Goal: Transaction & Acquisition: Purchase product/service

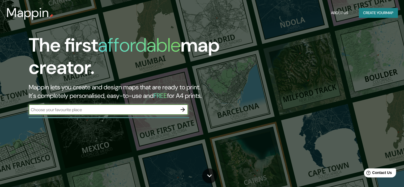
click at [154, 108] on input "text" at bounding box center [103, 110] width 149 height 6
type input "lima"
click at [183, 107] on icon "button" at bounding box center [183, 109] width 6 height 6
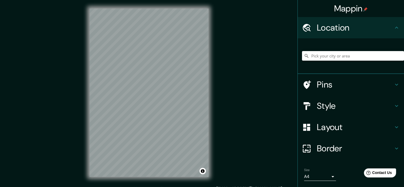
click at [79, 155] on div "Mappin Location Pins Style Layout Border Choose a border. Hint : you can make l…" at bounding box center [202, 97] width 404 height 194
click at [165, 178] on div "© Mapbox © OpenStreetMap Improve this map" at bounding box center [149, 92] width 136 height 185
click at [176, 186] on div "Mappin Location Pins Style Layout Border Choose a border. Hint : you can make l…" at bounding box center [202, 97] width 404 height 194
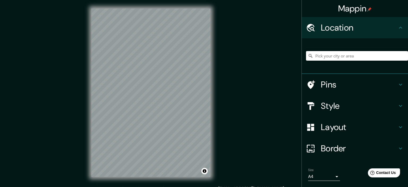
click at [331, 175] on body "Mappin Location Pins Style Layout Border Choose a border. Hint : you can make l…" at bounding box center [204, 93] width 408 height 187
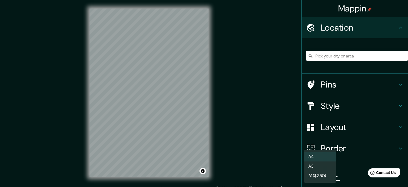
click at [326, 164] on li "A3" at bounding box center [320, 166] width 32 height 10
click at [322, 176] on body "Mappin Location Pins Style Layout Border Choose a border. Hint : you can make l…" at bounding box center [204, 93] width 408 height 187
click at [324, 158] on li "A4" at bounding box center [320, 157] width 32 height 10
type input "single"
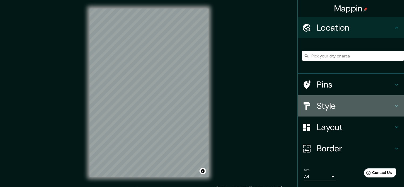
click at [326, 106] on h4 "Style" at bounding box center [355, 105] width 77 height 11
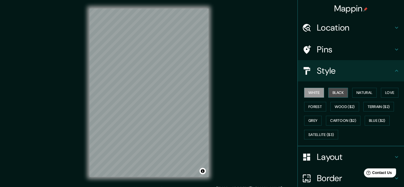
click at [335, 92] on button "Black" at bounding box center [338, 93] width 20 height 10
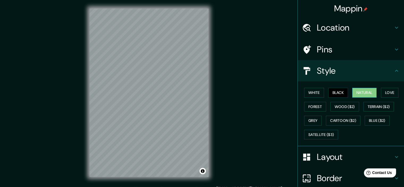
click at [363, 91] on button "Natural" at bounding box center [364, 93] width 24 height 10
click at [85, 110] on div "© Mapbox © OpenStreetMap Improve this map" at bounding box center [149, 92] width 136 height 185
click at [73, 78] on div "Mappin Location Pins Style White Black Natural Love Forest Wood ($2) Terrain ($…" at bounding box center [202, 97] width 404 height 194
click at [340, 103] on button "Wood ($2)" at bounding box center [345, 107] width 29 height 10
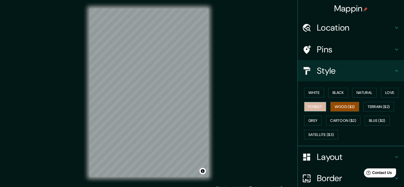
click at [316, 106] on button "Forest" at bounding box center [315, 107] width 22 height 10
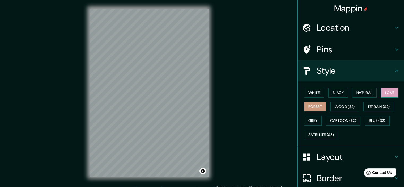
click at [386, 92] on button "Love" at bounding box center [390, 93] width 18 height 10
click at [380, 105] on button "Terrain ($2)" at bounding box center [379, 107] width 31 height 10
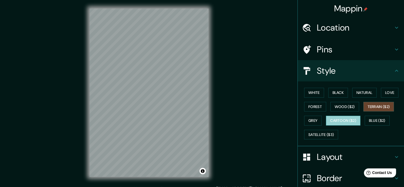
click at [347, 116] on button "Cartoon ($2)" at bounding box center [343, 121] width 35 height 10
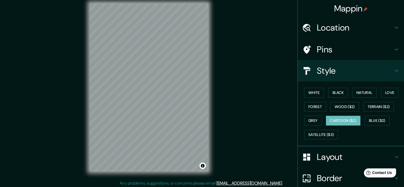
scroll to position [7, 0]
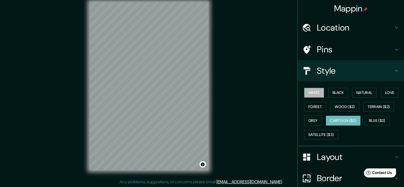
click at [313, 94] on button "White" at bounding box center [314, 93] width 20 height 10
click at [332, 93] on button "Black" at bounding box center [338, 93] width 20 height 10
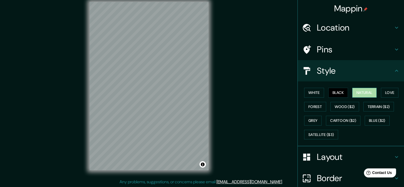
click at [365, 93] on button "Natural" at bounding box center [364, 93] width 24 height 10
click at [387, 92] on button "Love" at bounding box center [390, 93] width 18 height 10
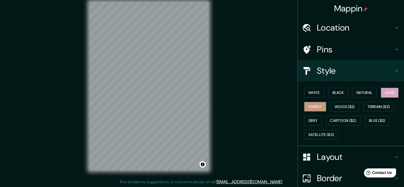
click at [313, 104] on button "Forest" at bounding box center [315, 107] width 22 height 10
click at [311, 122] on button "Grey" at bounding box center [313, 121] width 18 height 10
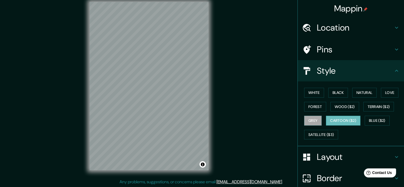
click at [328, 117] on button "Cartoon ($2)" at bounding box center [343, 121] width 35 height 10
click at [317, 133] on button "Satellite ($3)" at bounding box center [321, 135] width 34 height 10
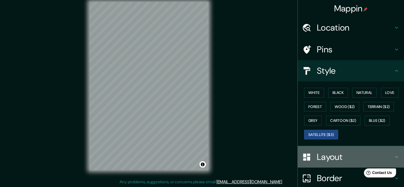
click at [347, 162] on div "Layout" at bounding box center [351, 156] width 106 height 21
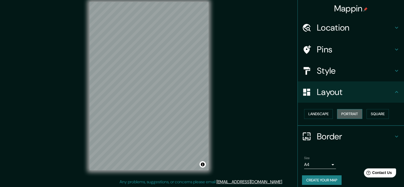
click at [342, 114] on button "Portrait" at bounding box center [349, 114] width 25 height 10
click at [317, 113] on button "Landscape" at bounding box center [318, 114] width 29 height 10
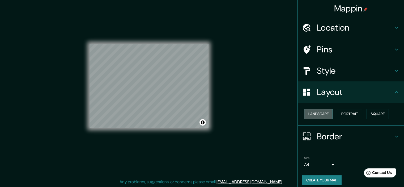
click at [314, 110] on button "Landscape" at bounding box center [318, 114] width 29 height 10
click at [337, 113] on button "Portrait" at bounding box center [349, 114] width 25 height 10
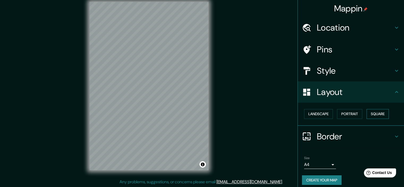
click at [373, 113] on button "Square" at bounding box center [378, 114] width 22 height 10
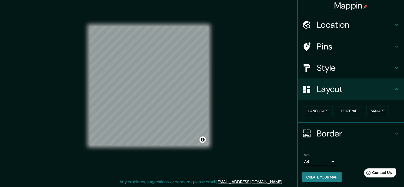
scroll to position [4, 0]
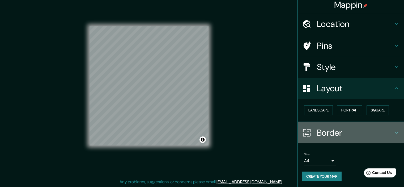
click at [342, 127] on h4 "Border" at bounding box center [355, 132] width 77 height 11
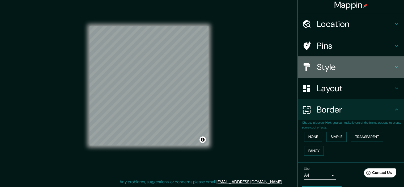
click at [355, 64] on h4 "Style" at bounding box center [355, 67] width 77 height 11
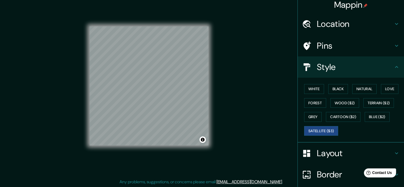
click at [324, 45] on h4 "Pins" at bounding box center [355, 45] width 77 height 11
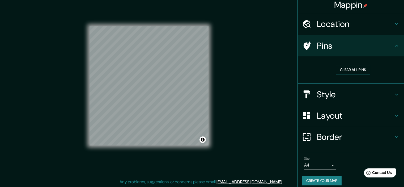
scroll to position [8, 0]
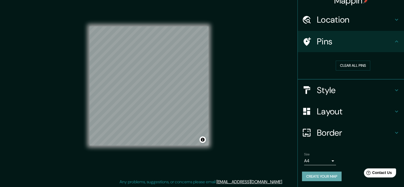
click at [315, 177] on button "Create your map" at bounding box center [322, 176] width 40 height 10
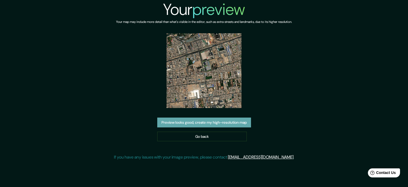
click at [226, 120] on button "Preview looks good, create my high-resolution map" at bounding box center [204, 122] width 94 height 10
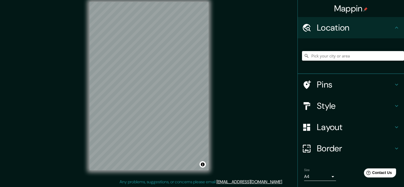
click at [268, 33] on div "Mappin Location Pins Style Layout Border Choose a border. Hint : you can make l…" at bounding box center [202, 90] width 404 height 194
click at [51, 73] on div "Mappin Location Pins Style Layout Border Choose a border. Hint : you can make l…" at bounding box center [202, 90] width 404 height 194
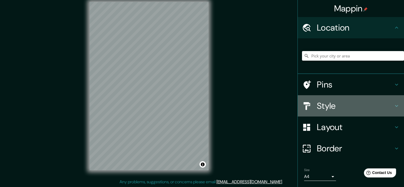
click at [332, 109] on h4 "Style" at bounding box center [355, 105] width 77 height 11
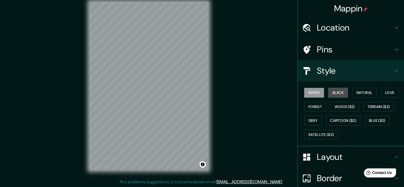
click at [334, 93] on button "Black" at bounding box center [338, 93] width 20 height 10
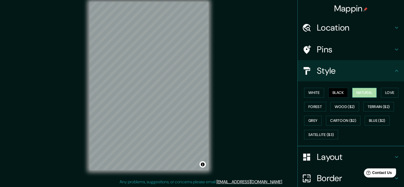
click at [352, 90] on button "Natural" at bounding box center [364, 93] width 24 height 10
click at [367, 90] on button "Natural" at bounding box center [364, 93] width 24 height 10
click at [317, 130] on button "Satellite ($3)" at bounding box center [321, 135] width 34 height 10
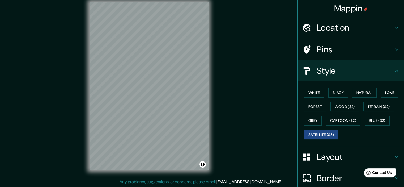
click at [250, 77] on div "Mappin Location Pins Style White Black Natural Love Forest Wood ($2) Terrain ($…" at bounding box center [202, 90] width 404 height 194
click at [82, 79] on div "© Mapbox © OpenStreetMap Improve this map © Maxar" at bounding box center [149, 85] width 136 height 185
click at [387, 92] on button "Love" at bounding box center [390, 93] width 18 height 10
click at [306, 101] on div "White Black Natural Love Forest Wood ($2) Terrain ($2) Grey Cartoon ($2) Blue (…" at bounding box center [353, 114] width 102 height 56
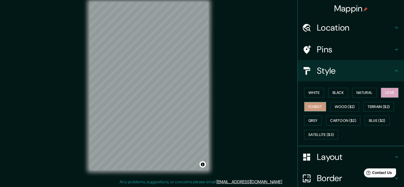
click at [310, 103] on button "Forest" at bounding box center [315, 107] width 22 height 10
drag, startPoint x: 311, startPoint y: 94, endPoint x: 315, endPoint y: 94, distance: 3.7
click at [311, 94] on button "White" at bounding box center [314, 93] width 20 height 10
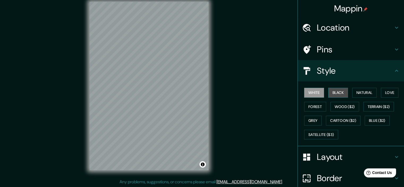
click at [335, 92] on button "Black" at bounding box center [338, 93] width 20 height 10
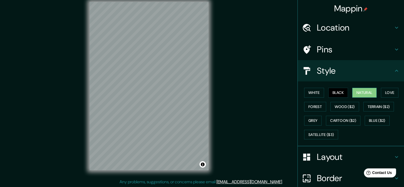
click at [367, 91] on button "Natural" at bounding box center [364, 93] width 24 height 10
click at [313, 116] on button "Grey" at bounding box center [313, 121] width 18 height 10
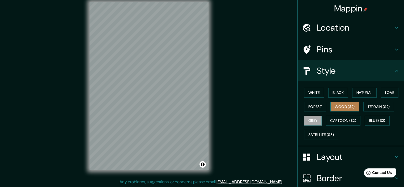
click at [352, 107] on button "Wood ($2)" at bounding box center [345, 107] width 29 height 10
click at [324, 104] on div "White Black Natural Love Forest Wood ($2) Terrain ($2) Grey Cartoon ($2) Blue (…" at bounding box center [353, 114] width 102 height 56
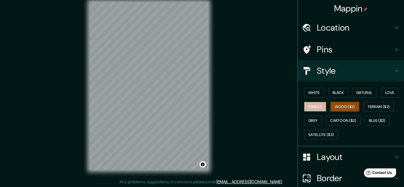
click at [315, 106] on button "Forest" at bounding box center [315, 107] width 22 height 10
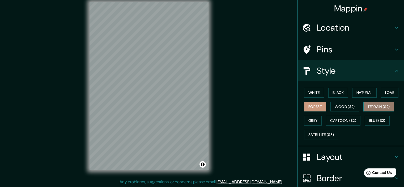
click at [369, 105] on button "Terrain ($2)" at bounding box center [379, 107] width 31 height 10
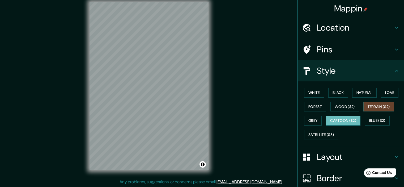
click at [349, 118] on button "Cartoon ($2)" at bounding box center [343, 121] width 35 height 10
click at [365, 117] on button "Blue ($2)" at bounding box center [377, 121] width 25 height 10
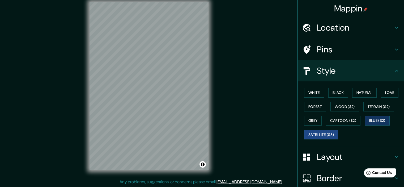
click at [326, 136] on button "Satellite ($3)" at bounding box center [321, 135] width 34 height 10
click at [318, 91] on button "White" at bounding box center [314, 93] width 20 height 10
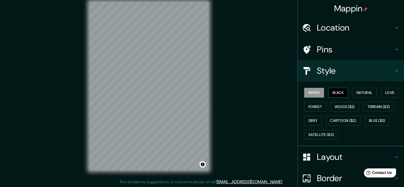
click at [328, 90] on button "Black" at bounding box center [338, 93] width 20 height 10
click at [363, 91] on button "Natural" at bounding box center [364, 93] width 24 height 10
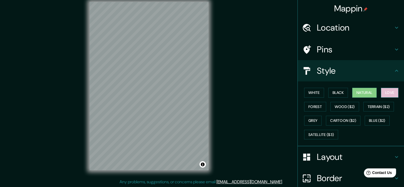
click at [390, 92] on button "Love" at bounding box center [390, 93] width 18 height 10
click at [313, 103] on button "Forest" at bounding box center [315, 107] width 22 height 10
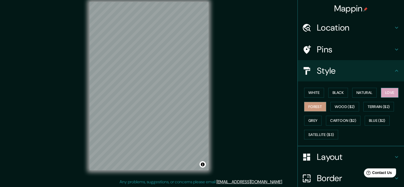
click at [388, 94] on button "Love" at bounding box center [390, 93] width 18 height 10
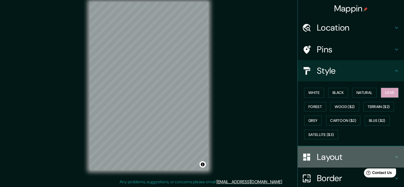
click at [323, 158] on h4 "Layout" at bounding box center [355, 156] width 77 height 11
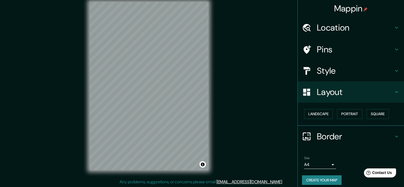
click at [338, 70] on h4 "Style" at bounding box center [355, 70] width 77 height 11
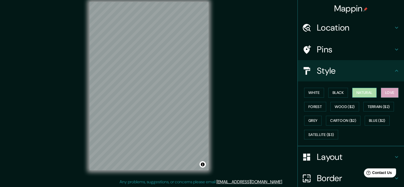
click at [363, 91] on button "Natural" at bounding box center [364, 93] width 24 height 10
click at [337, 91] on button "Black" at bounding box center [338, 93] width 20 height 10
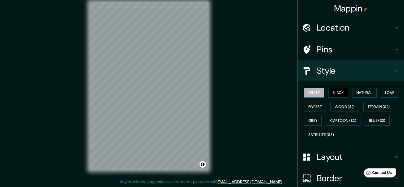
click at [314, 94] on button "White" at bounding box center [314, 93] width 20 height 10
click at [316, 104] on button "Forest" at bounding box center [315, 107] width 22 height 10
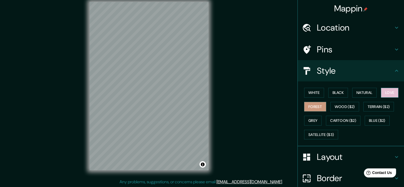
click at [390, 90] on button "Love" at bounding box center [390, 93] width 18 height 10
click at [367, 94] on button "Natural" at bounding box center [364, 93] width 24 height 10
click at [315, 105] on button "Forest" at bounding box center [315, 107] width 22 height 10
drag, startPoint x: 358, startPoint y: 96, endPoint x: 355, endPoint y: 95, distance: 3.3
click at [357, 96] on button "Natural" at bounding box center [364, 93] width 24 height 10
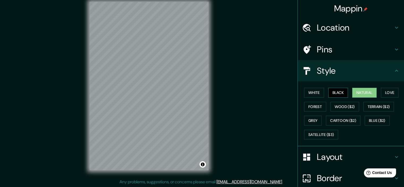
click at [338, 93] on button "Black" at bounding box center [338, 93] width 20 height 10
click at [314, 92] on button "White" at bounding box center [314, 93] width 20 height 10
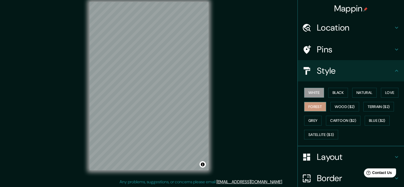
click at [319, 107] on button "Forest" at bounding box center [315, 107] width 22 height 10
click at [311, 122] on button "Grey" at bounding box center [313, 121] width 18 height 10
